Goal: Information Seeking & Learning: Learn about a topic

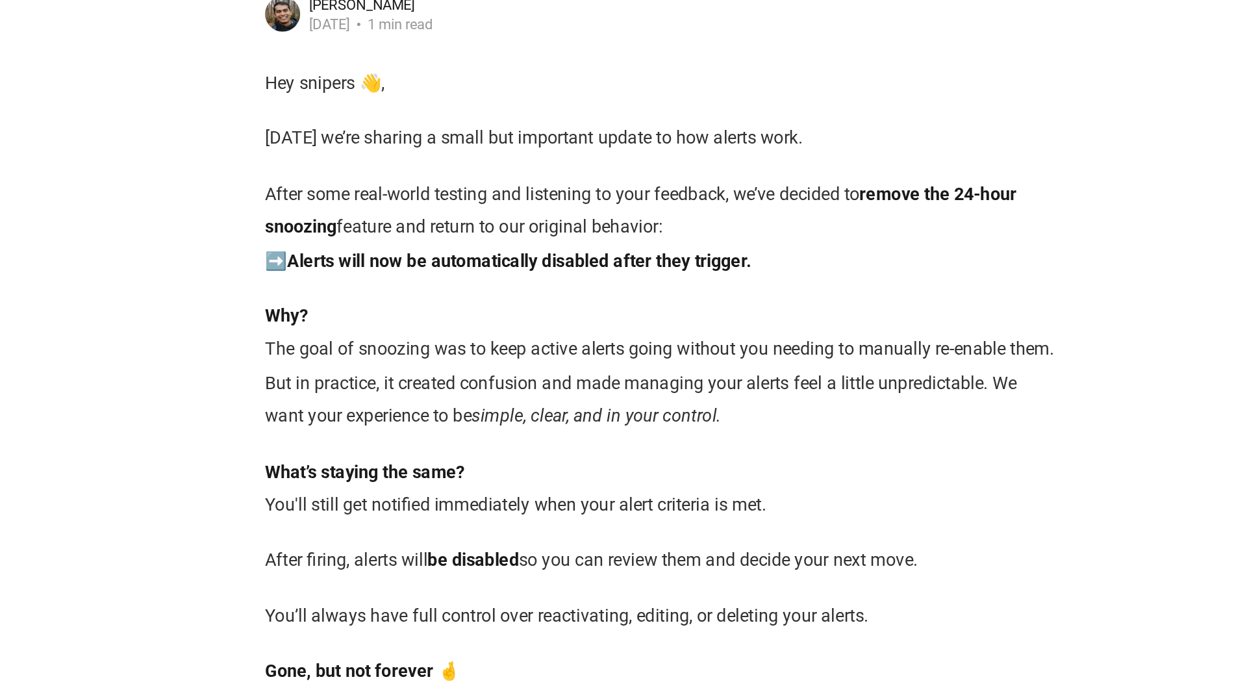
click at [570, 275] on strong "Alerts will now be automatically disabled after they trigger." at bounding box center [533, 277] width 275 height 12
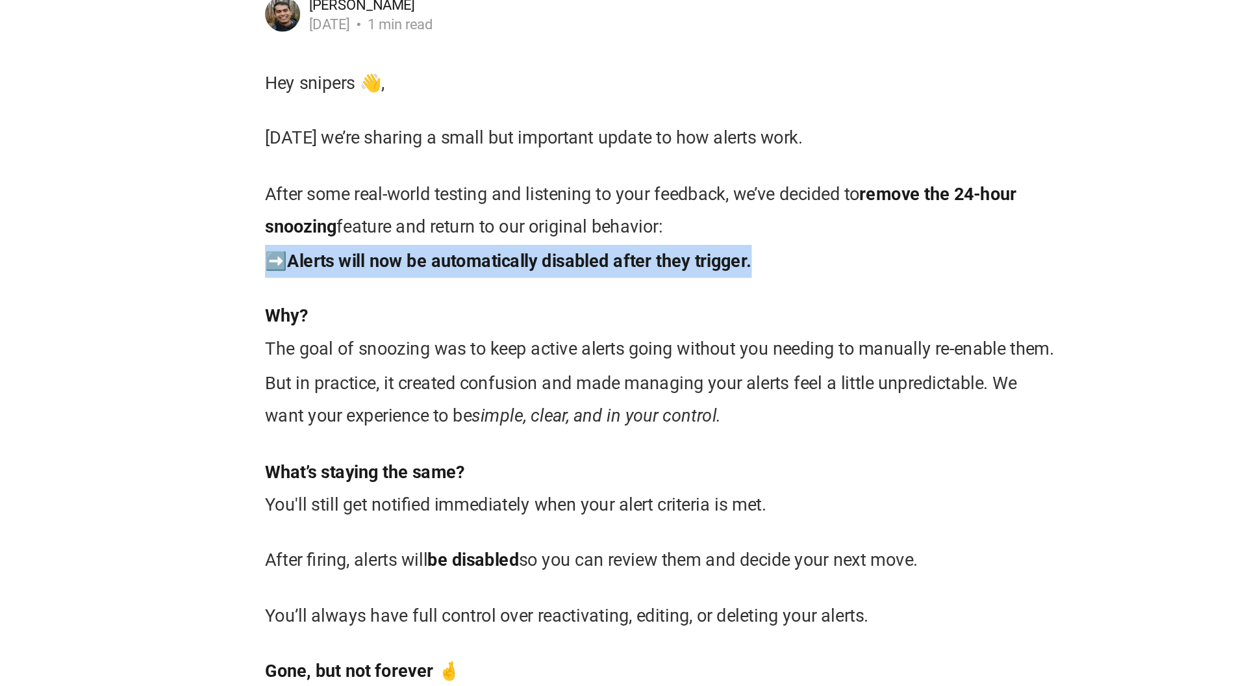
click at [570, 275] on strong "Alerts will now be automatically disabled after they trigger." at bounding box center [533, 277] width 275 height 12
